Goal: Task Accomplishment & Management: Use online tool/utility

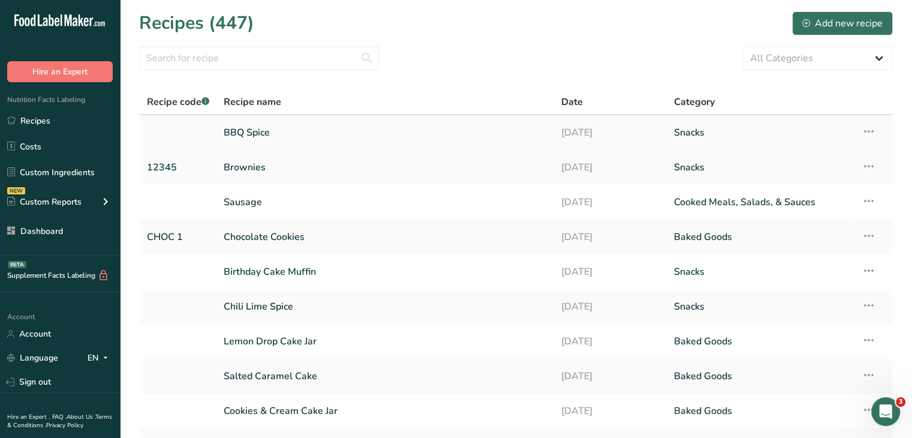
click at [259, 128] on link "BBQ Spice" at bounding box center [385, 132] width 323 height 25
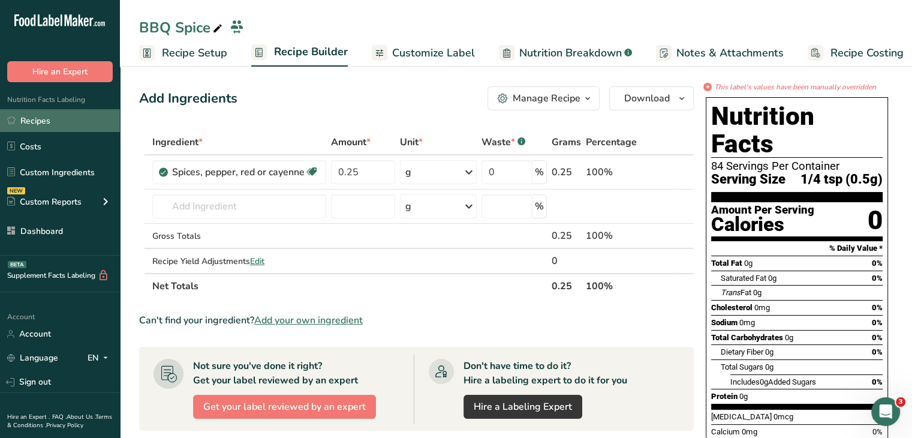
click at [64, 127] on link "Recipes" at bounding box center [60, 120] width 120 height 23
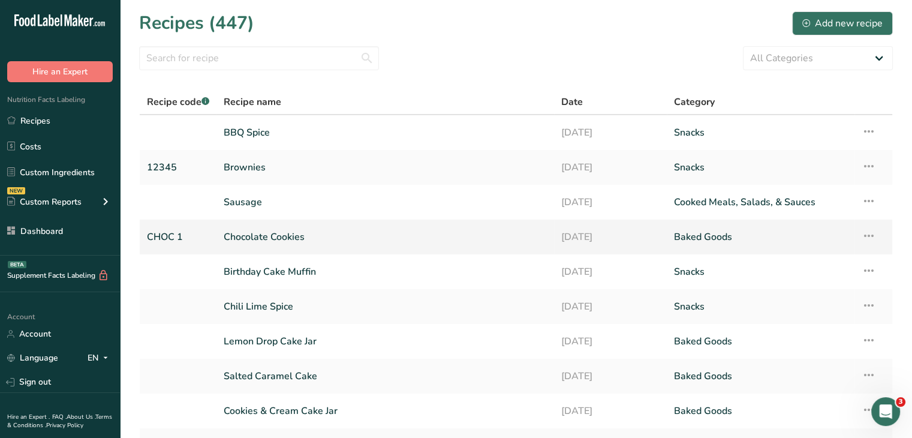
click at [278, 233] on link "Chocolate Cookies" at bounding box center [385, 236] width 323 height 25
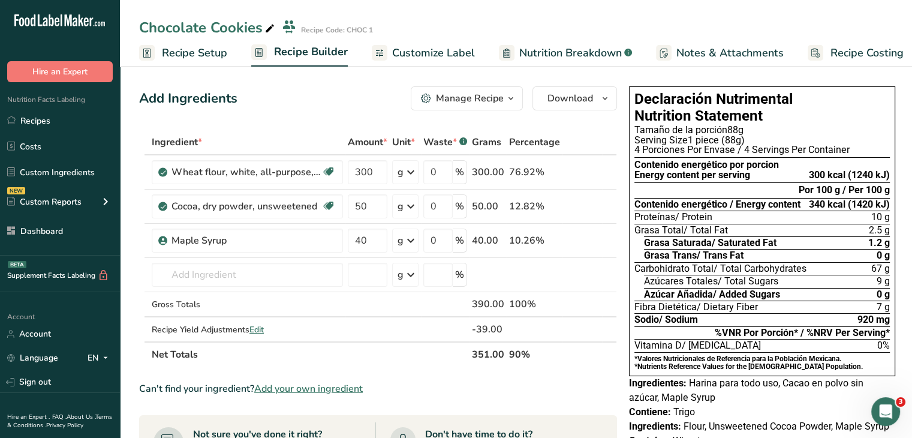
click at [441, 56] on span "Customize Label" at bounding box center [433, 53] width 83 height 16
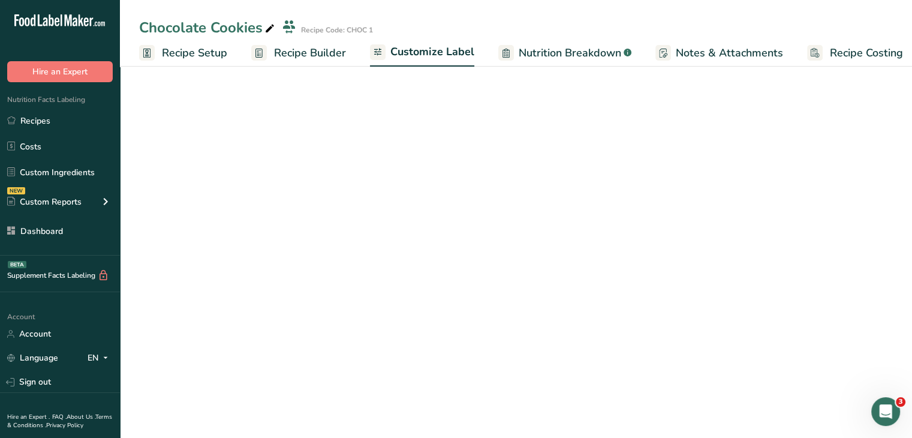
scroll to position [0, 10]
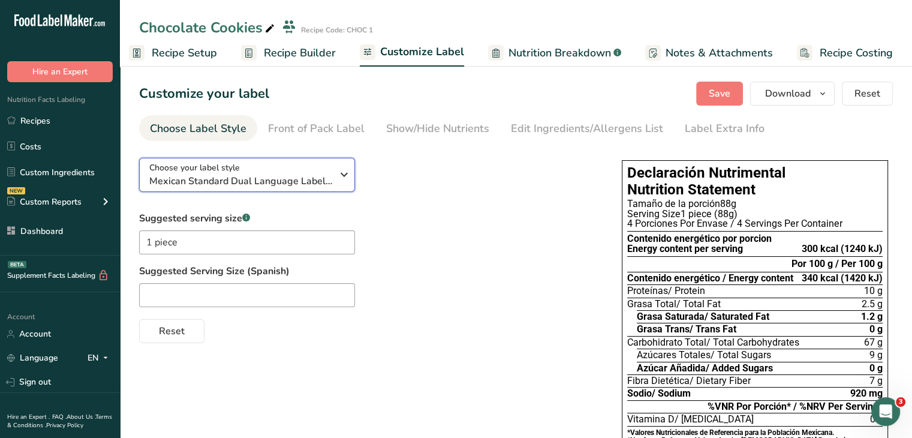
click at [310, 170] on div "Choose your label style Mexican Standard Dual Language Label (Spanish/English)" at bounding box center [240, 174] width 183 height 27
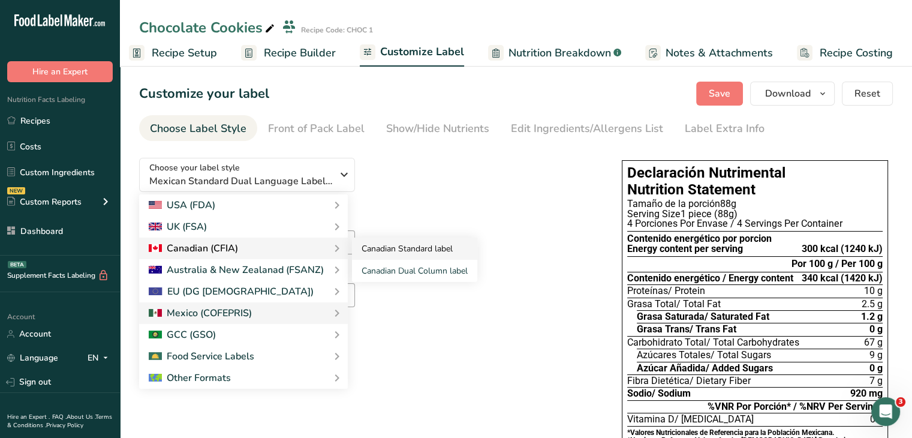
click at [400, 243] on link "Canadian Standard label" at bounding box center [414, 248] width 125 height 22
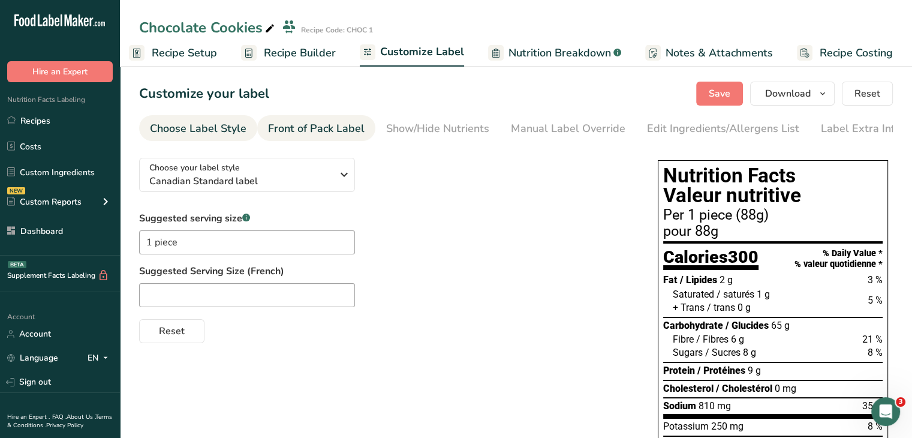
click at [336, 133] on div "Front of Pack Label" at bounding box center [316, 128] width 97 height 16
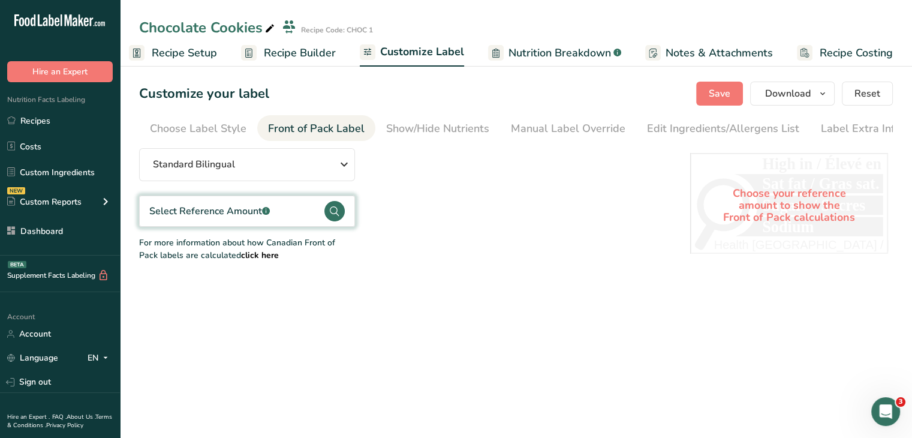
scroll to position [0, 7]
click at [302, 223] on div "Select Reference Amount .a-a{fill:#347362;}.b-a{fill:#fff;}" at bounding box center [247, 210] width 216 height 31
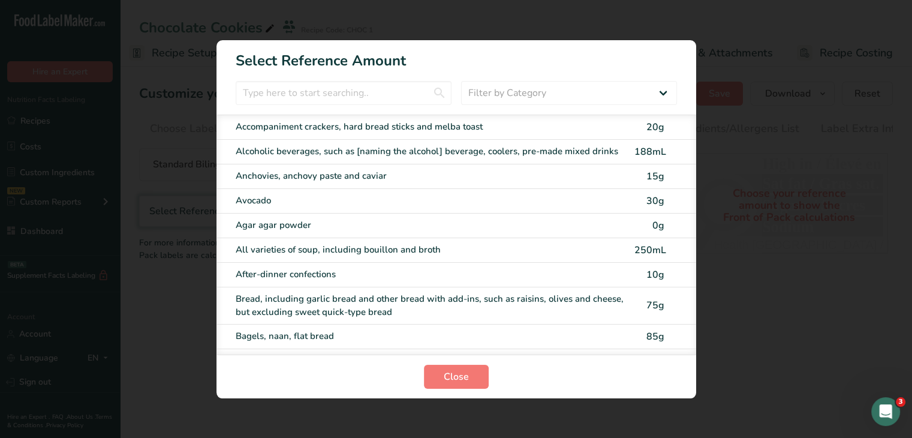
scroll to position [0, 1]
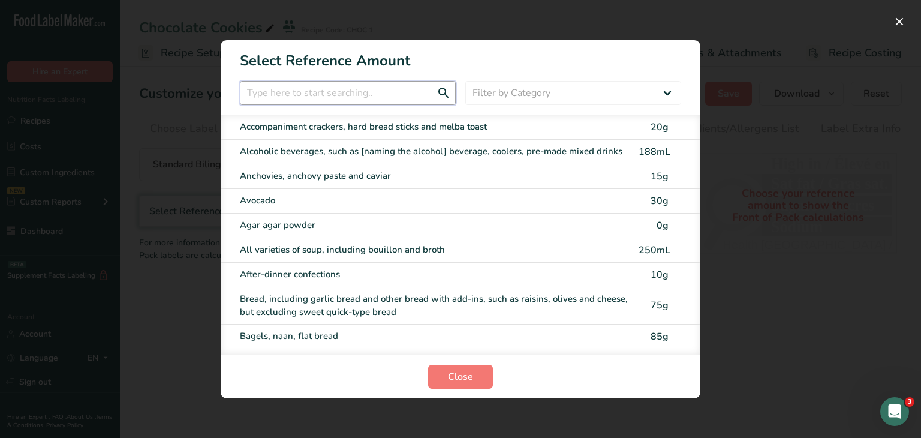
click at [356, 90] on input "FOP Category Selection Modal" at bounding box center [348, 93] width 216 height 24
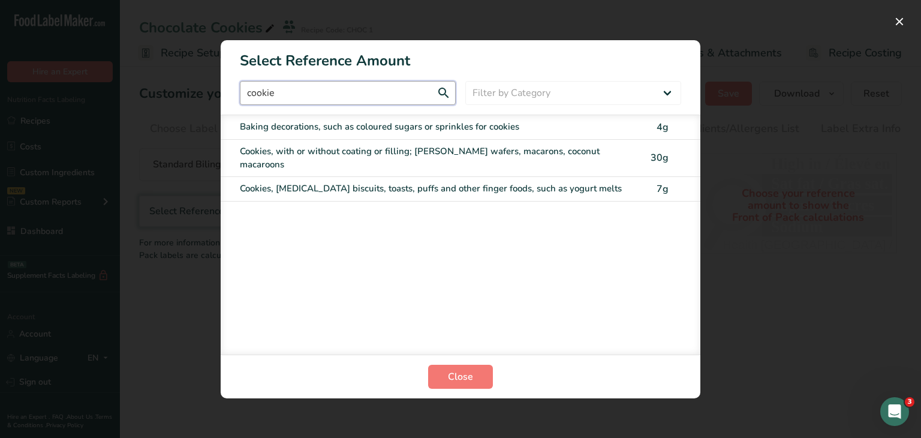
type input "cookie"
click at [402, 148] on div "Cookies, with or without coating or filling; [PERSON_NAME] wafers, macarons, co…" at bounding box center [435, 157] width 391 height 27
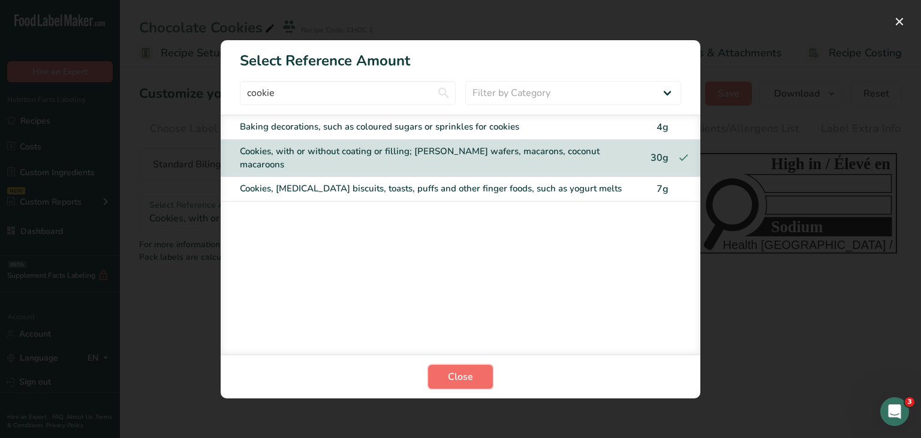
click at [463, 382] on span "Close" at bounding box center [460, 376] width 25 height 14
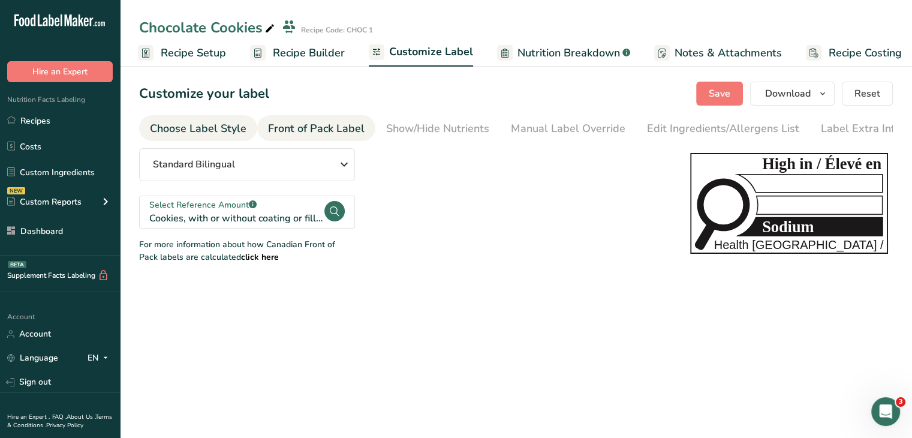
click at [234, 127] on div "Choose Label Style" at bounding box center [198, 128] width 97 height 16
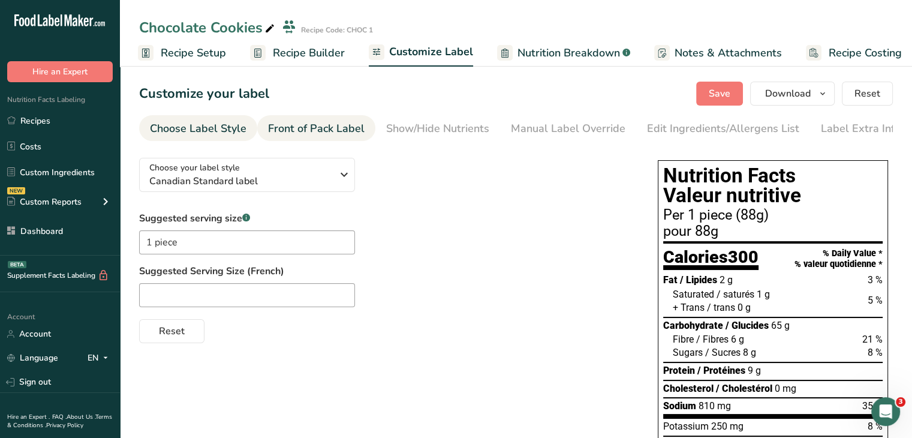
click at [320, 127] on div "Front of Pack Label" at bounding box center [316, 128] width 97 height 16
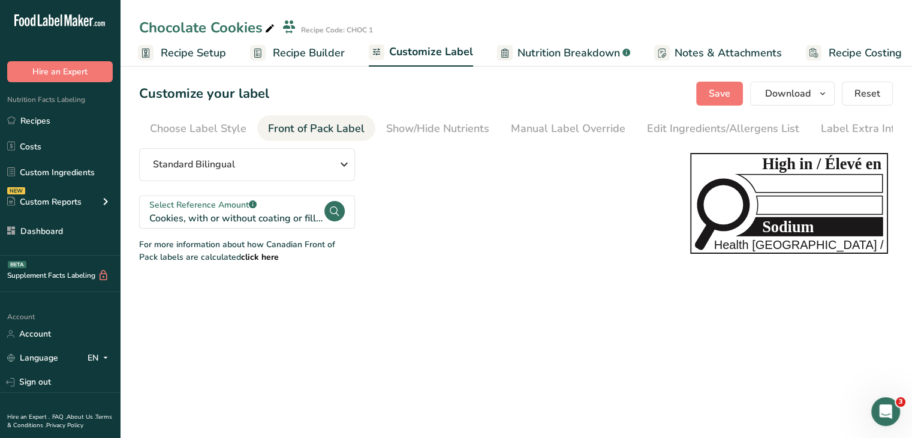
scroll to position [0, 7]
click at [269, 168] on div "Standard Bilingual" at bounding box center [247, 164] width 188 height 14
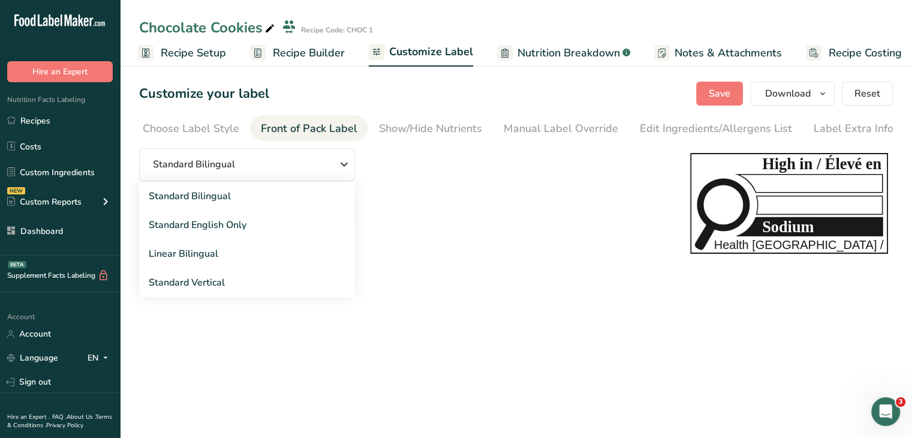
click at [461, 195] on div "Standard Bilingual Standard Bilingual Standard English Only Linear Bilingual St…" at bounding box center [402, 205] width 527 height 115
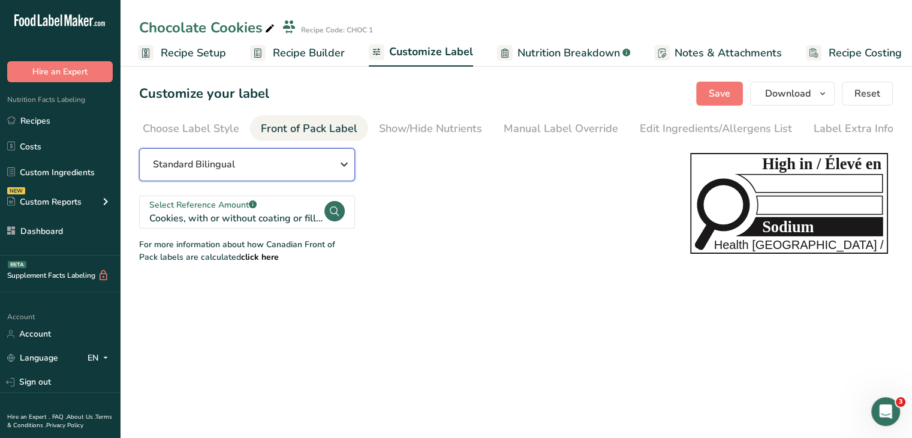
click at [261, 156] on button "Standard Bilingual" at bounding box center [247, 164] width 216 height 33
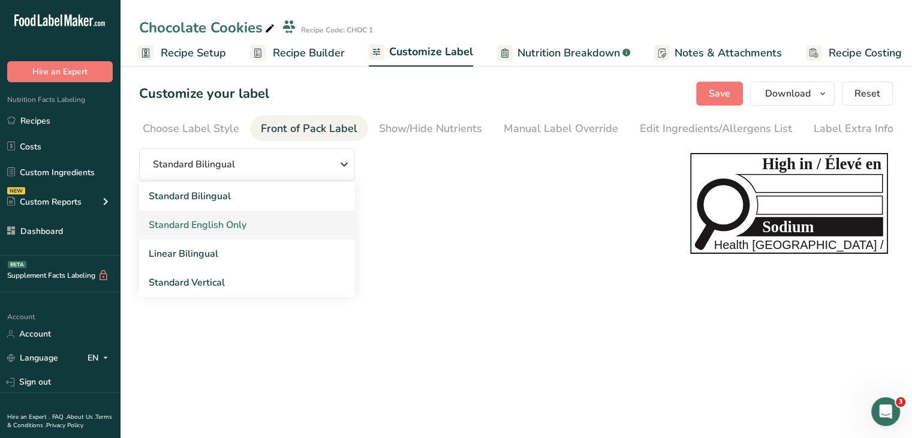
click at [269, 221] on link "Standard English Only" at bounding box center [247, 224] width 216 height 29
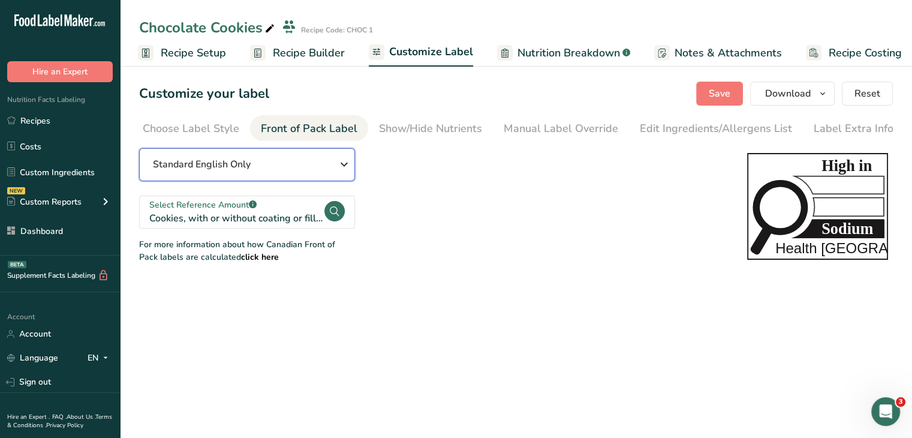
click at [333, 160] on div "Standard English Only" at bounding box center [247, 164] width 188 height 14
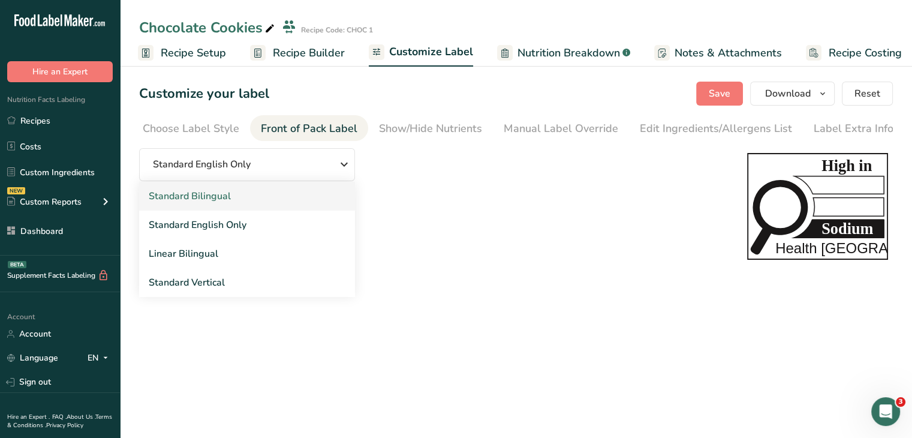
click at [246, 201] on link "Standard Bilingual" at bounding box center [247, 196] width 216 height 29
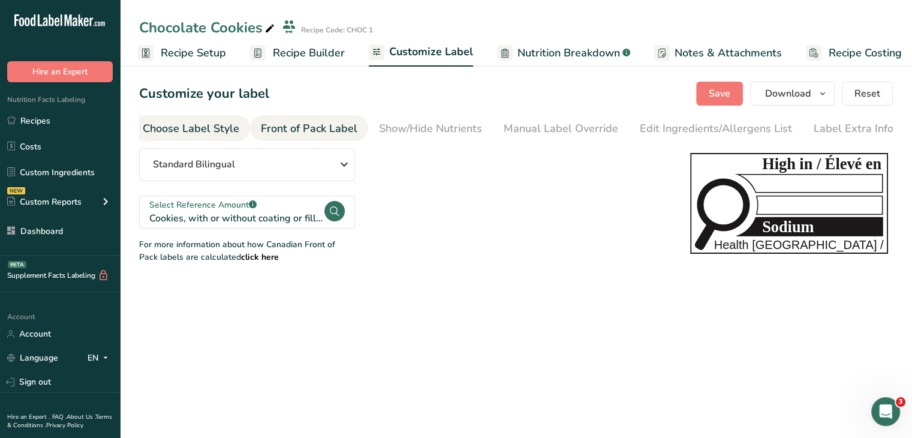
click at [234, 133] on div "Choose Label Style" at bounding box center [191, 128] width 97 height 16
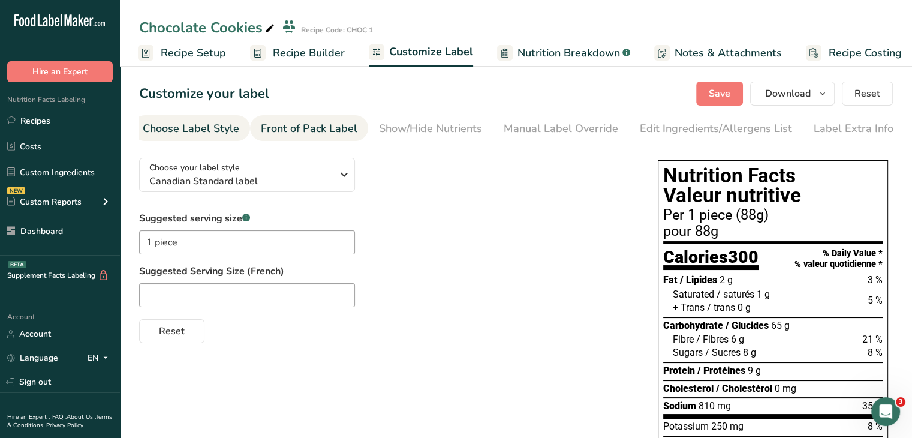
scroll to position [0, 0]
click at [319, 128] on div "Front of Pack Label" at bounding box center [316, 128] width 97 height 16
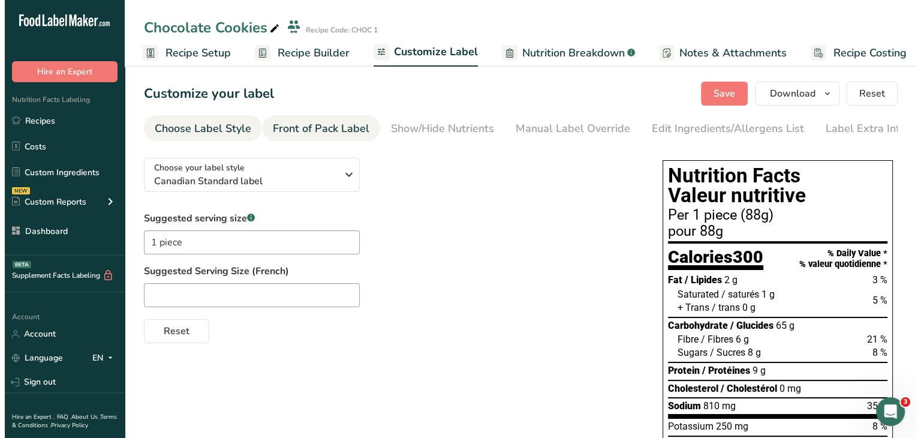
scroll to position [0, 7]
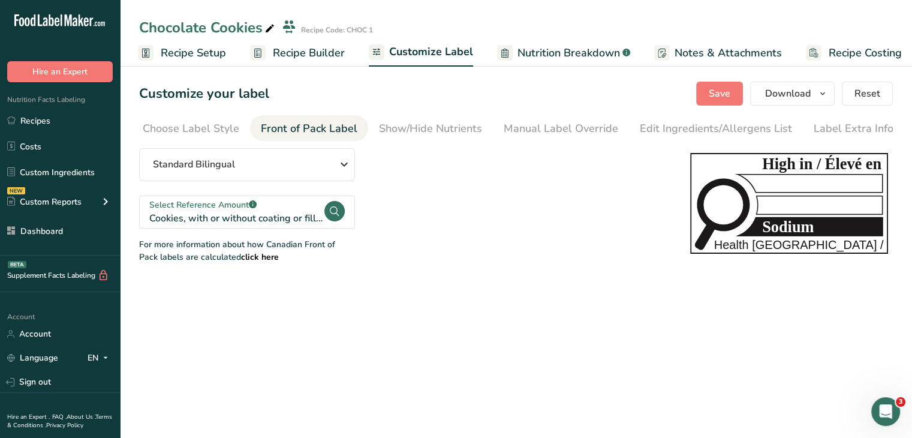
click at [316, 185] on div "Standard Bilingual Standard Bilingual Standard English Only Linear Bilingual St…" at bounding box center [402, 205] width 527 height 115
click at [318, 176] on button "Standard Bilingual" at bounding box center [247, 164] width 216 height 33
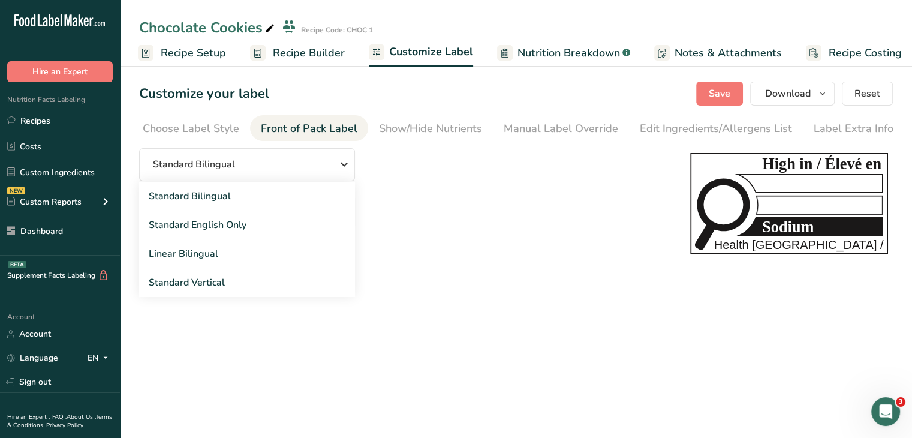
click at [427, 311] on main "Chocolate Cookies Recipe Code: CHOC 1 Recipe Setup Recipe Builder Customize Lab…" at bounding box center [456, 219] width 912 height 438
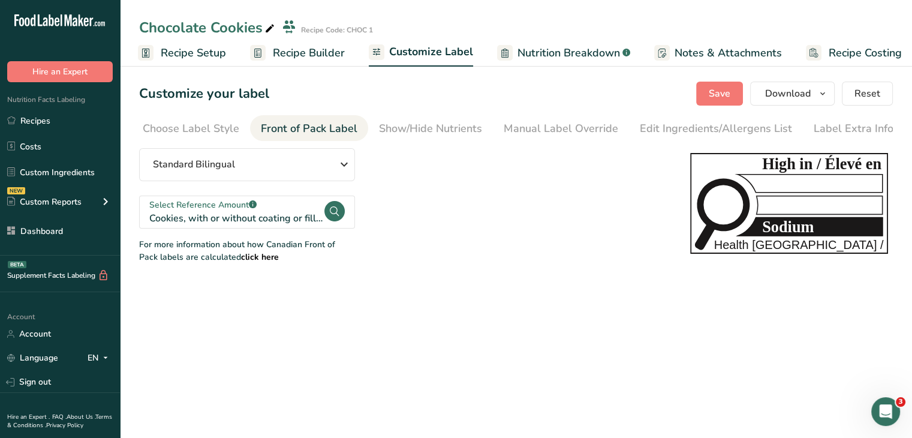
click at [336, 214] on circle at bounding box center [334, 211] width 20 height 20
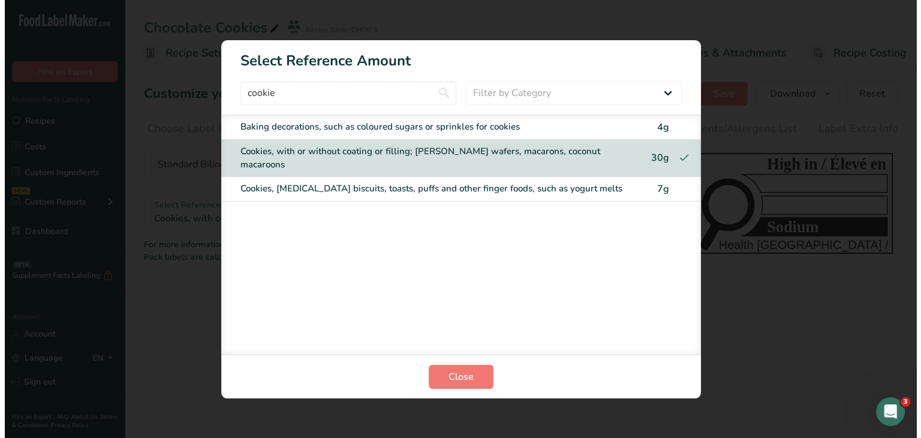
scroll to position [0, 0]
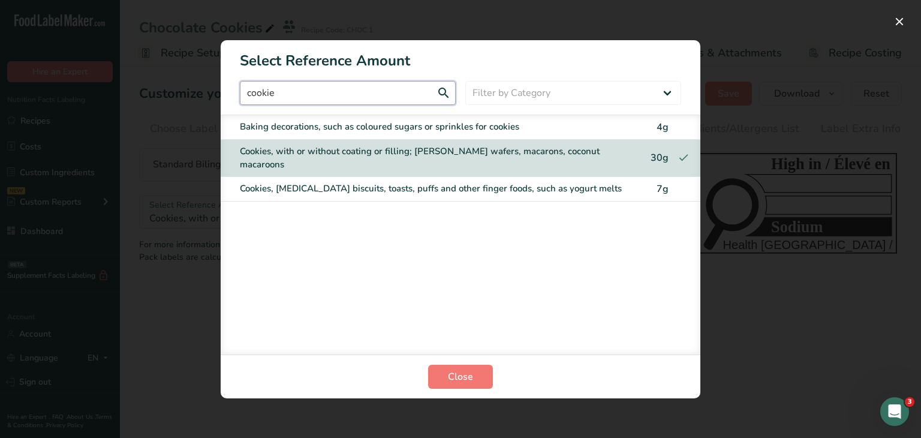
drag, startPoint x: 367, startPoint y: 98, endPoint x: 222, endPoint y: 97, distance: 145.1
click at [222, 97] on div "cookie Filter by Category All Bakery products and substitutes [GEOGRAPHIC_DATA]…" at bounding box center [461, 93] width 480 height 24
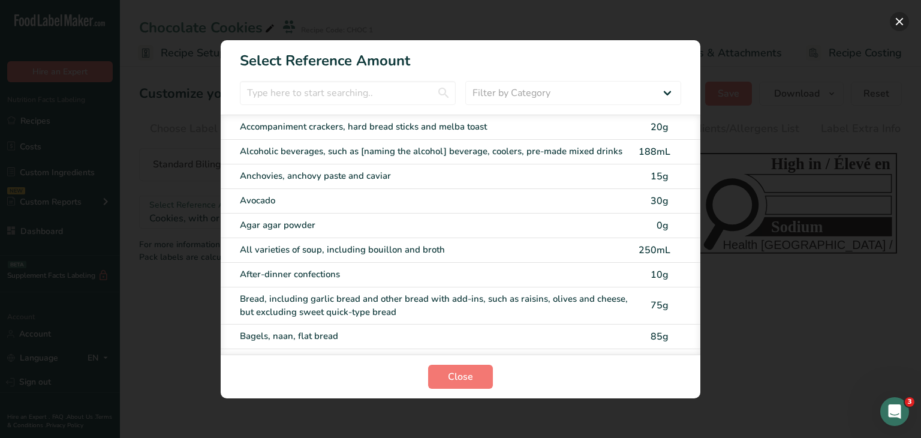
click at [900, 20] on button "FOP Category Selection Modal" at bounding box center [899, 21] width 19 height 19
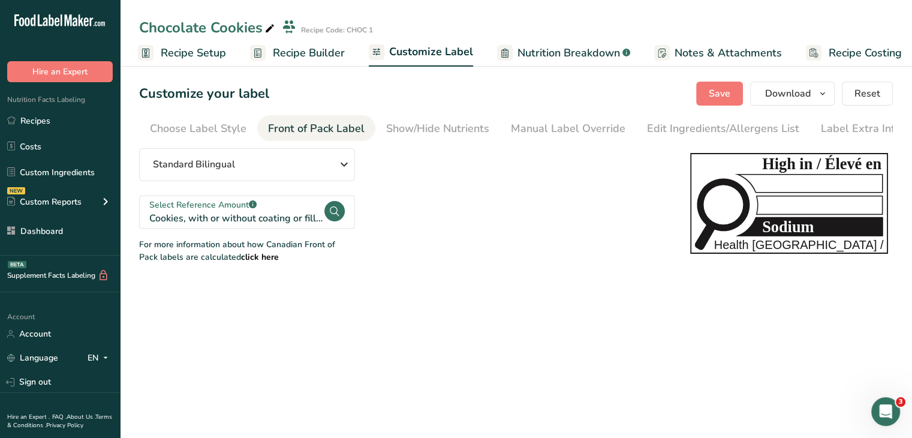
click at [453, 260] on div "Standard Bilingual Standard Bilingual Standard English Only Linear Bilingual St…" at bounding box center [402, 205] width 527 height 115
click at [338, 217] on circle at bounding box center [334, 211] width 20 height 20
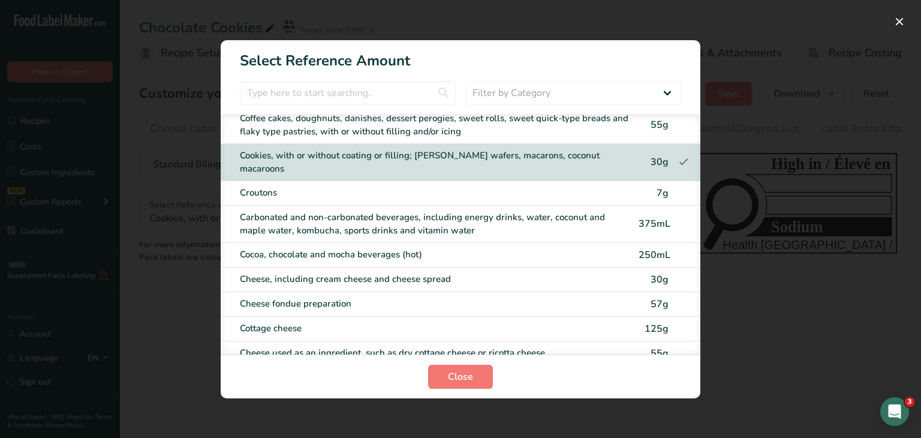
scroll to position [839, 0]
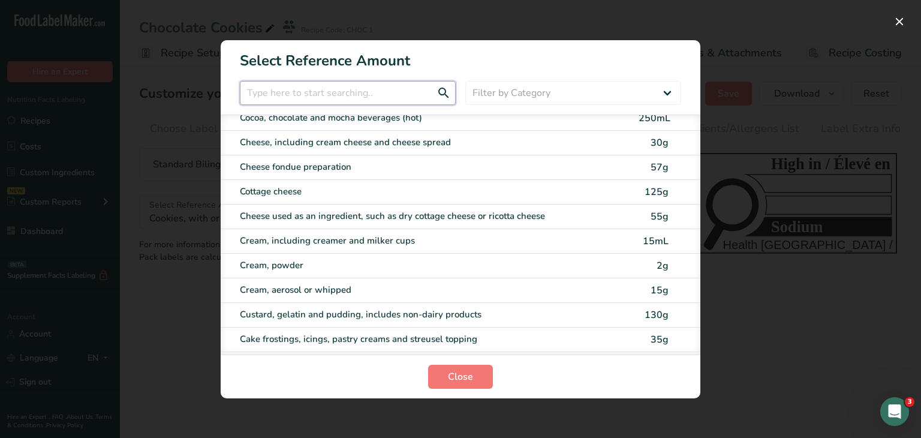
click at [355, 92] on input "FOP Category Selection Modal" at bounding box center [348, 93] width 216 height 24
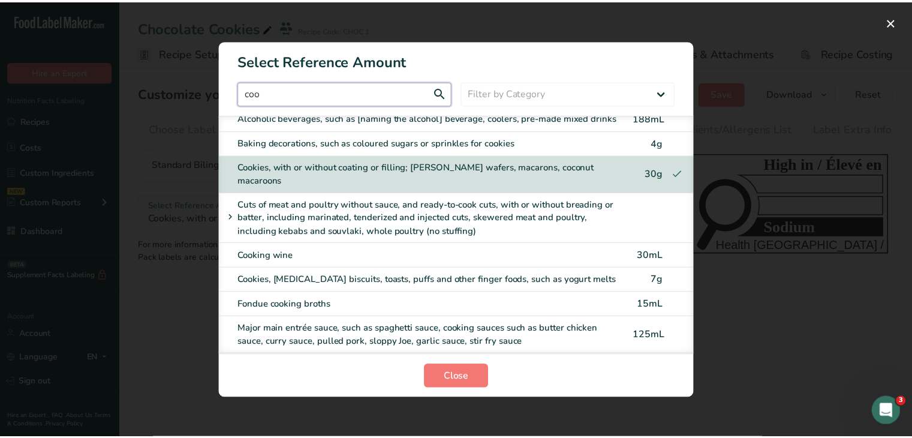
scroll to position [0, 0]
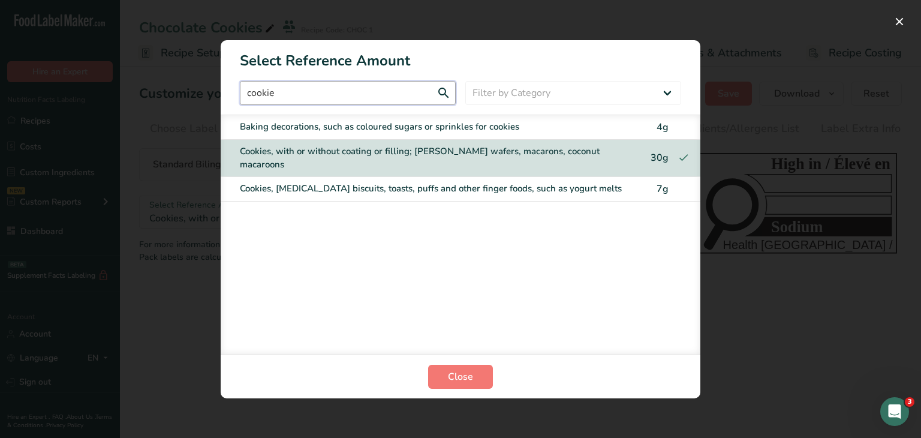
type input "cookie"
click at [643, 150] on div "30g" at bounding box center [653, 157] width 30 height 14
click at [683, 149] on icon "FOP Category Selection Modal" at bounding box center [683, 158] width 12 height 19
click at [732, 209] on div "FOP Category Selection Modal" at bounding box center [460, 219] width 921 height 438
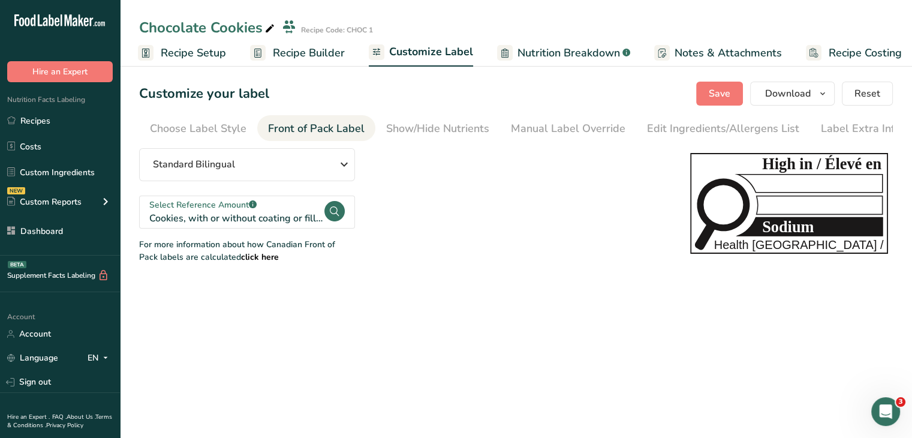
click at [345, 217] on div "Select Reference Amount .a-a{fill:#347362;}.b-a{fill:#fff;} Cookies, with or wi…" at bounding box center [247, 211] width 216 height 33
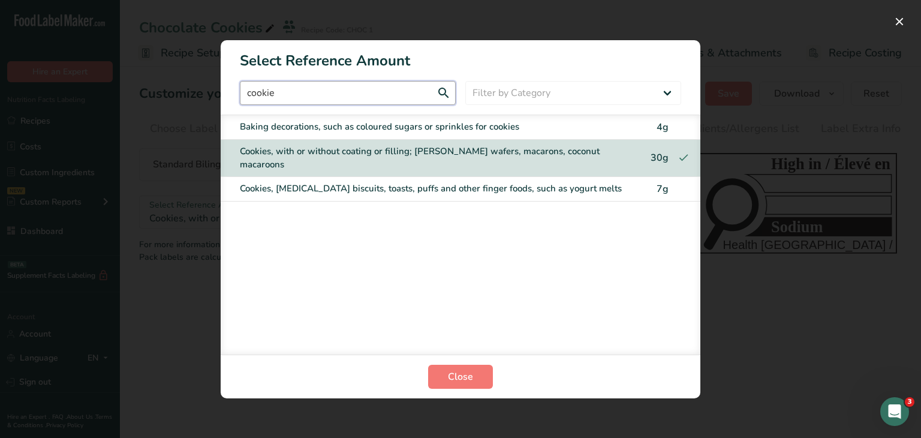
click at [363, 86] on input "cookie" at bounding box center [348, 93] width 216 height 24
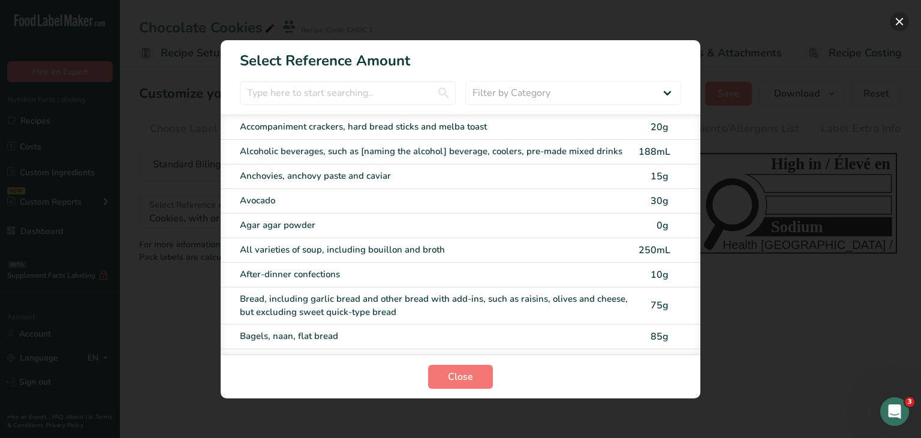
click at [898, 21] on button "FOP Category Selection Modal" at bounding box center [899, 21] width 19 height 19
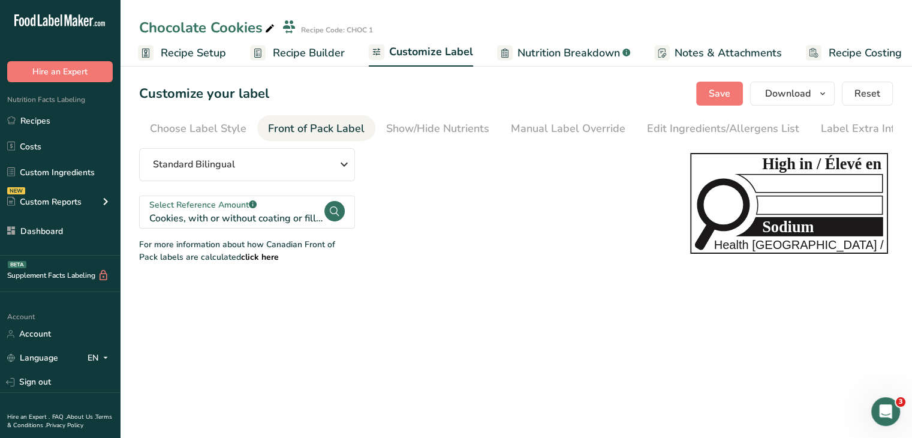
click at [329, 214] on circle at bounding box center [334, 211] width 20 height 20
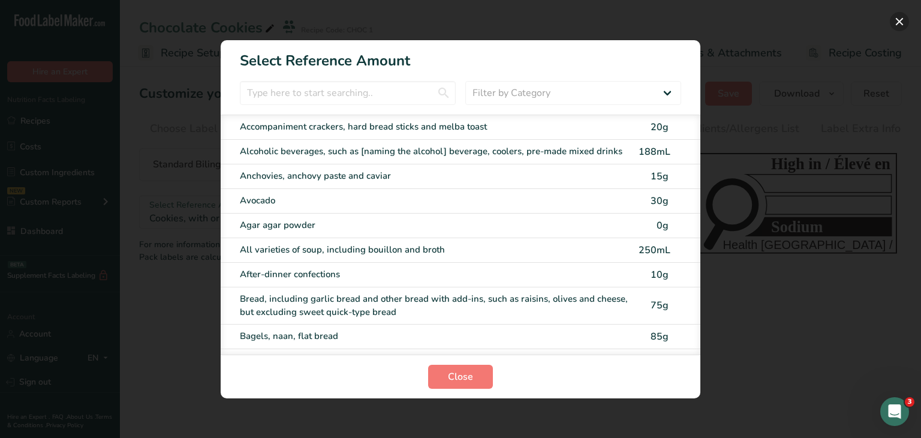
click at [894, 20] on button "FOP Category Selection Modal" at bounding box center [899, 21] width 19 height 19
